Goal: Communication & Community: Ask a question

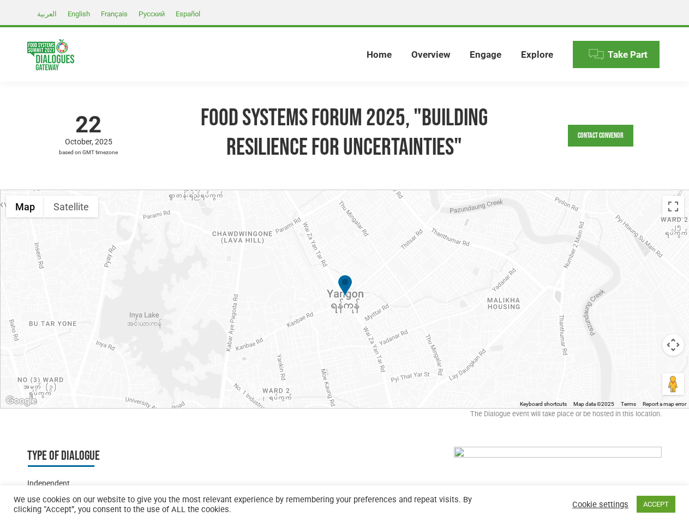
click at [344, 262] on div at bounding box center [345, 299] width 689 height 218
click at [600, 136] on link "Contact Convenor" at bounding box center [599, 136] width 65 height 22
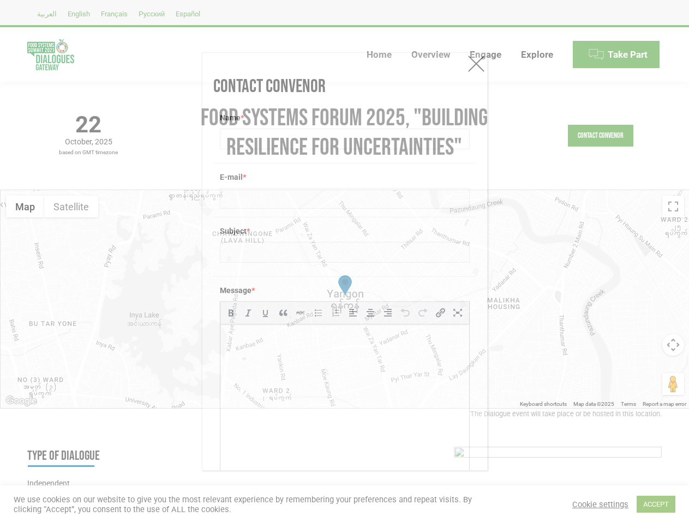
click at [345, 299] on div "Message * b i link b-quote del ins img ul ol li code more close tags" at bounding box center [344, 391] width 263 height 230
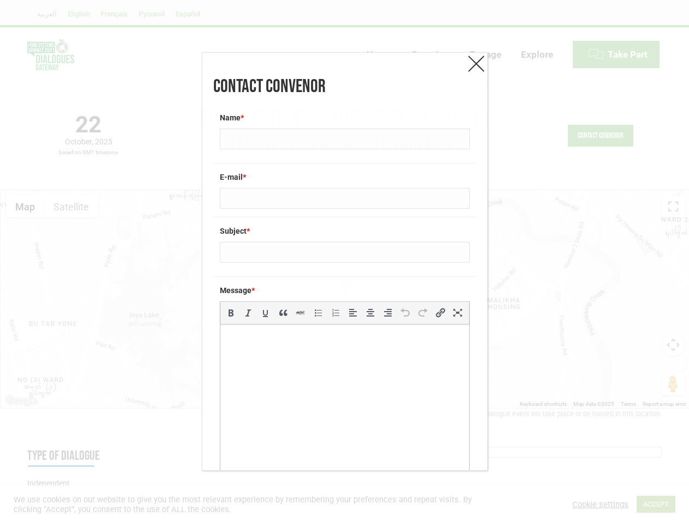
click at [345, 299] on div "Message * b i link b-quote del ins img ul ol li code more close tags" at bounding box center [344, 391] width 263 height 230
click at [345, 287] on label "Message *" at bounding box center [345, 290] width 250 height 11
click at [25, 207] on div "Contact Convenor Name * E-mail * Subject * Message * b i link b-quote del ins i…" at bounding box center [344, 261] width 689 height 523
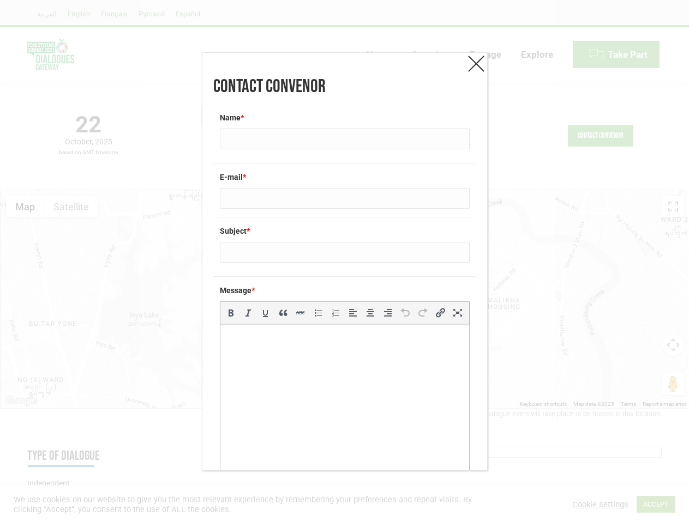
click at [71, 207] on div "Contact Convenor Name * E-mail * Subject * Message * b i link b-quote del ins i…" at bounding box center [344, 261] width 689 height 523
